Goal: Task Accomplishment & Management: Complete application form

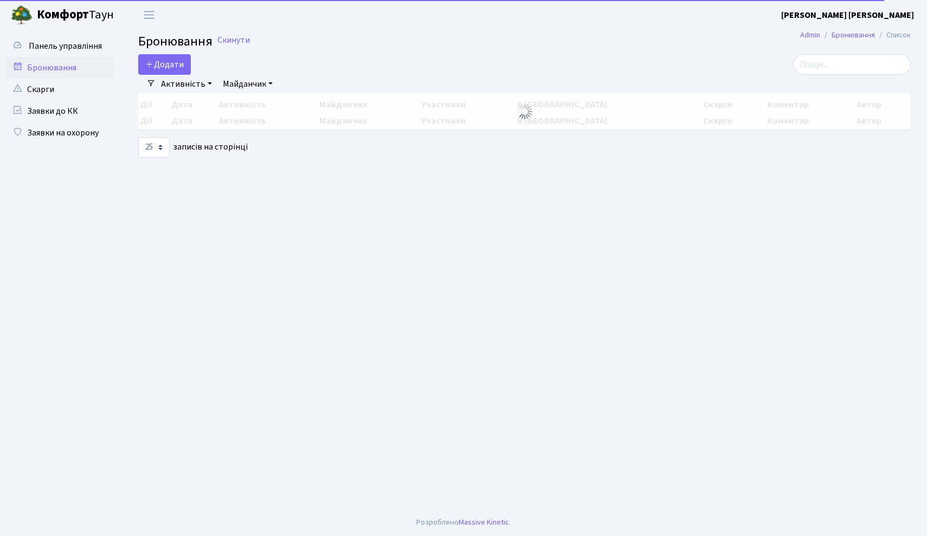
select select "25"
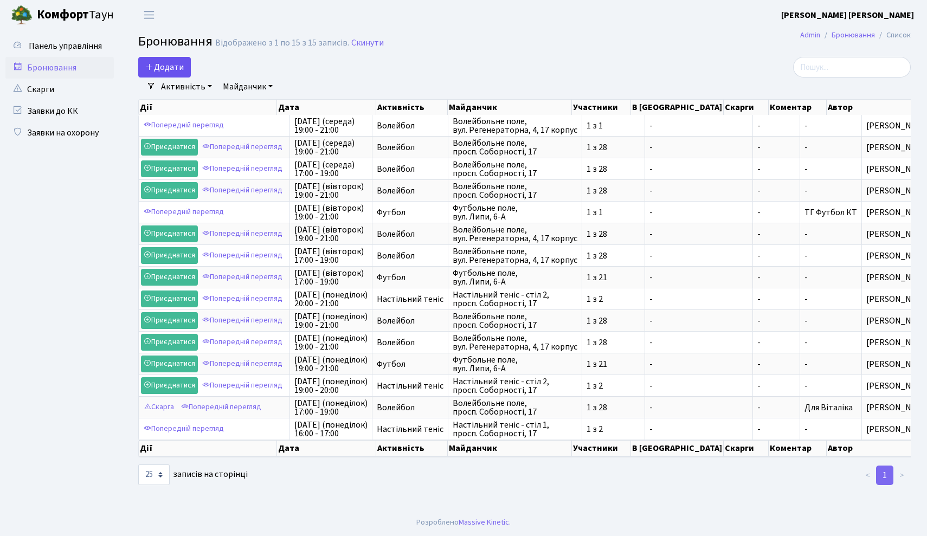
click at [171, 69] on button "Додати" at bounding box center [164, 67] width 53 height 21
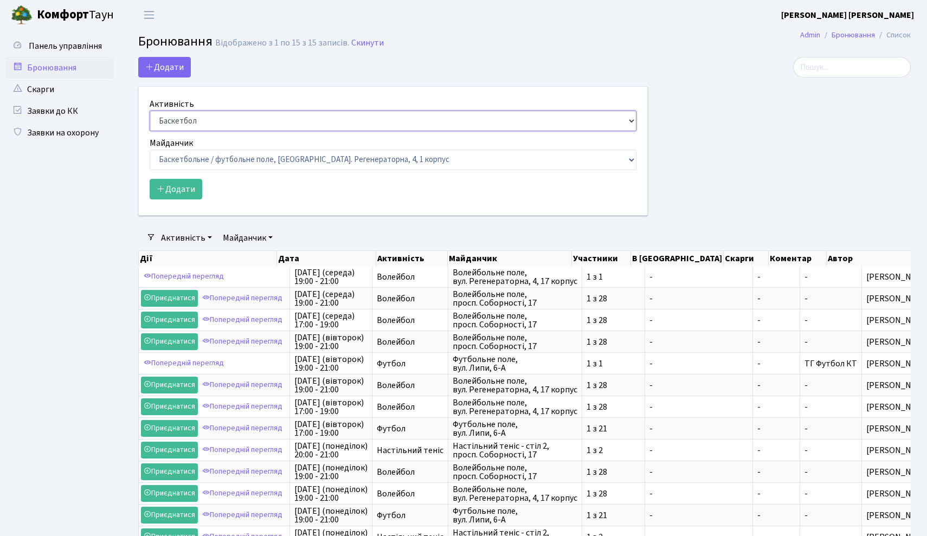
select select "1"
click at [179, 71] on button "Додати" at bounding box center [164, 67] width 53 height 21
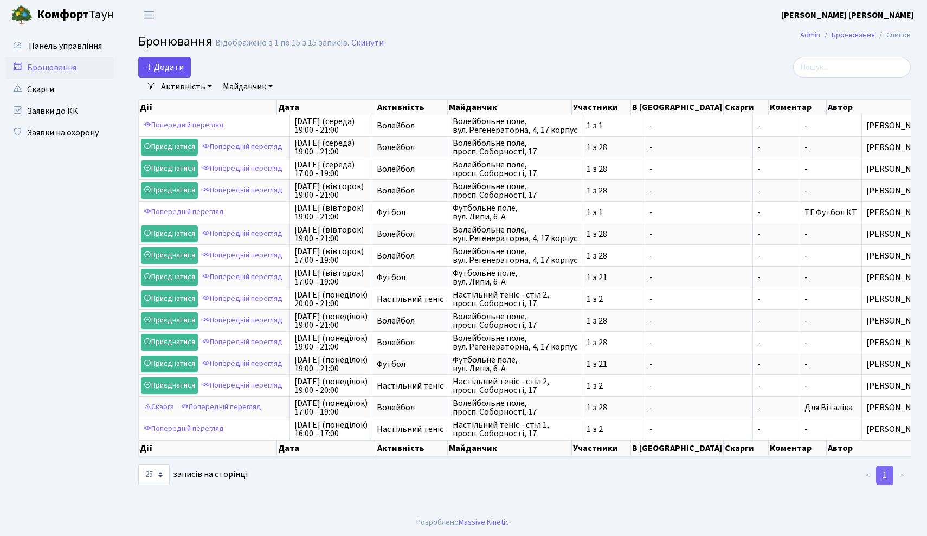
click at [178, 66] on button "Додати" at bounding box center [164, 67] width 53 height 21
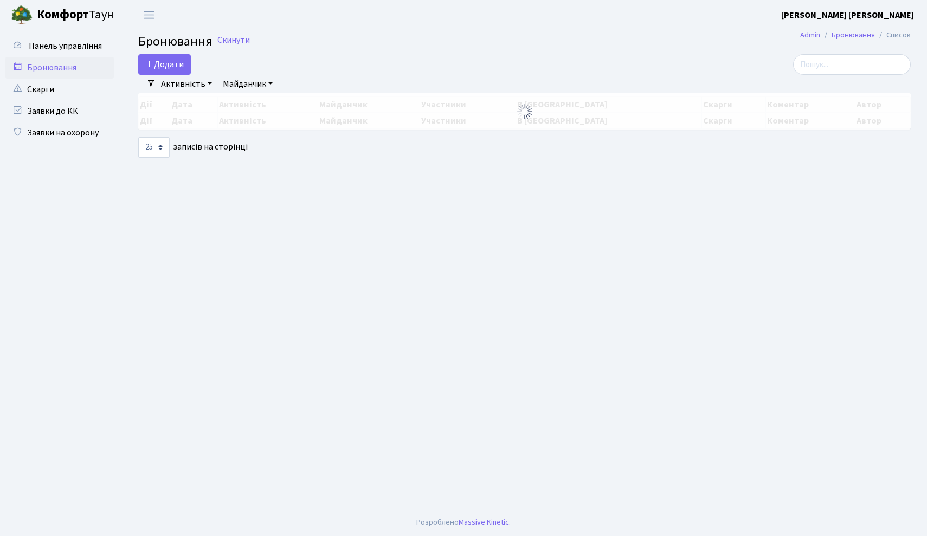
select select "25"
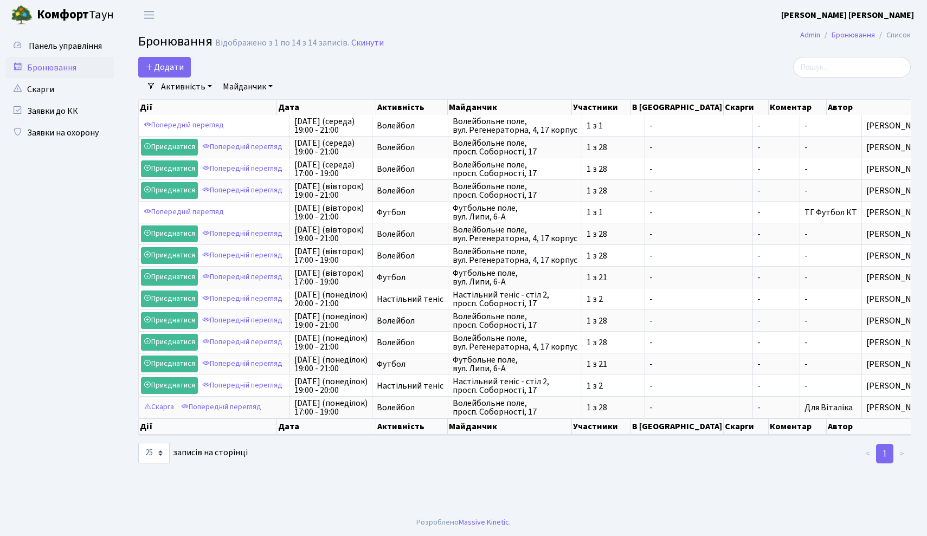
click at [170, 55] on main "Admin Бронювання Список Бронювання Відображено з 1 по 14 з 14 записів. Скинути …" at bounding box center [524, 269] width 805 height 479
click at [170, 64] on button "Додати" at bounding box center [164, 67] width 53 height 21
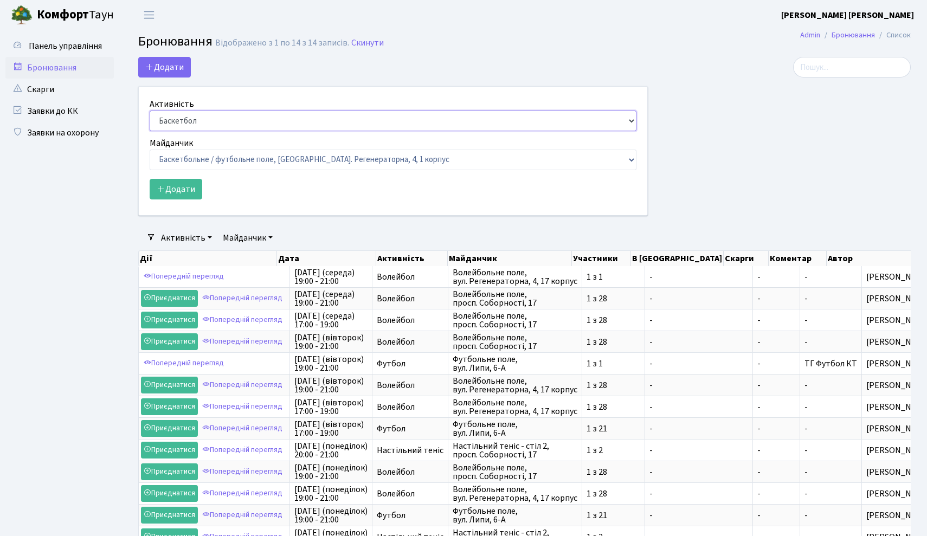
select select "1"
